Goal: Information Seeking & Learning: Learn about a topic

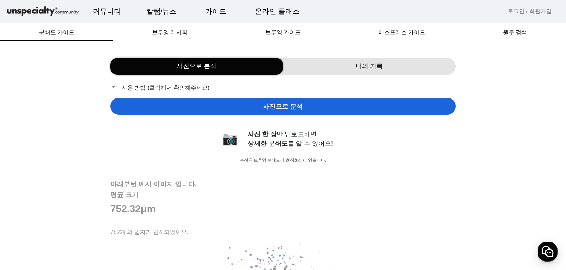
click at [271, 185] on p "아래부턴 예시 이미지 입니다." at bounding box center [282, 185] width 345 height 8
click at [187, 41] on div "브루잉 레시피" at bounding box center [169, 32] width 113 height 17
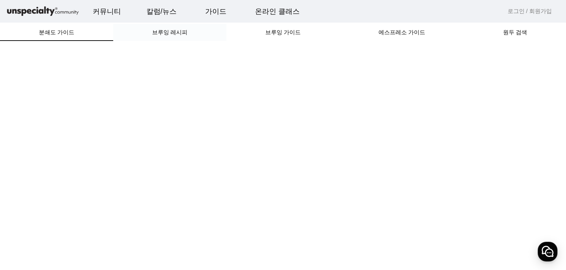
click at [187, 41] on div "브루잉 레시피" at bounding box center [169, 32] width 113 height 17
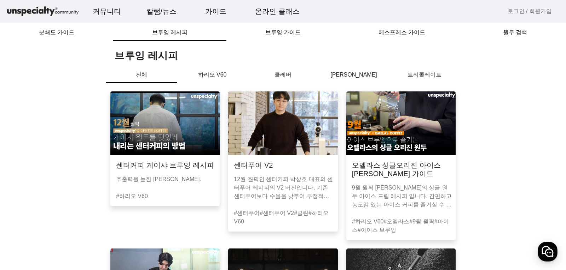
click at [225, 72] on p "하리오 V60" at bounding box center [212, 75] width 71 height 8
click at [280, 73] on p "클레버" at bounding box center [282, 75] width 71 height 8
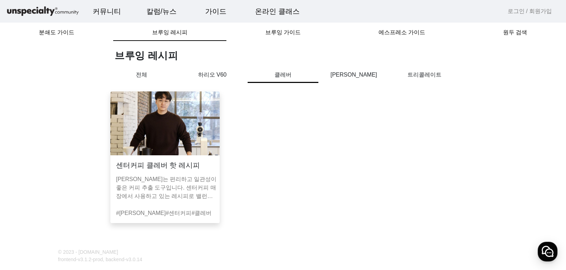
click at [215, 77] on p "하리오 V60" at bounding box center [212, 75] width 71 height 8
click at [215, 77] on p "하리오 V60" at bounding box center [212, 77] width 71 height 12
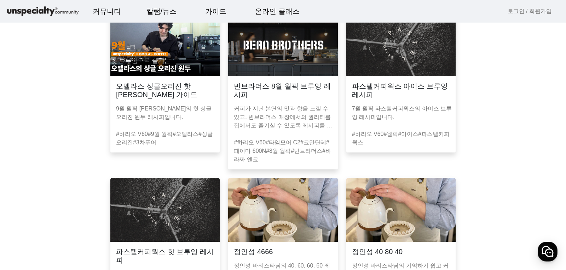
scroll to position [236, 0]
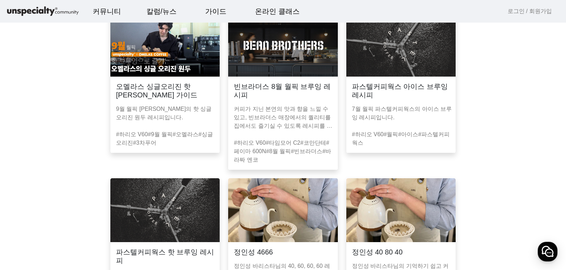
click at [380, 76] on mat-card "파스텔커피웍스 아이스 브루잉 레시피 7월 월픽 파스텔커피웍스의 아이스 브루잉 레시피입니다. #하리오 V60 #월픽 #아이스 #파스텔커피웍스" at bounding box center [400, 83] width 109 height 140
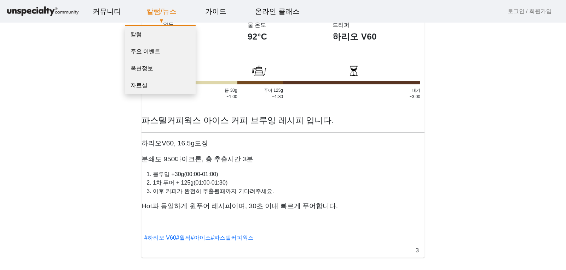
scroll to position [209, 0]
